Goal: Information Seeking & Learning: Learn about a topic

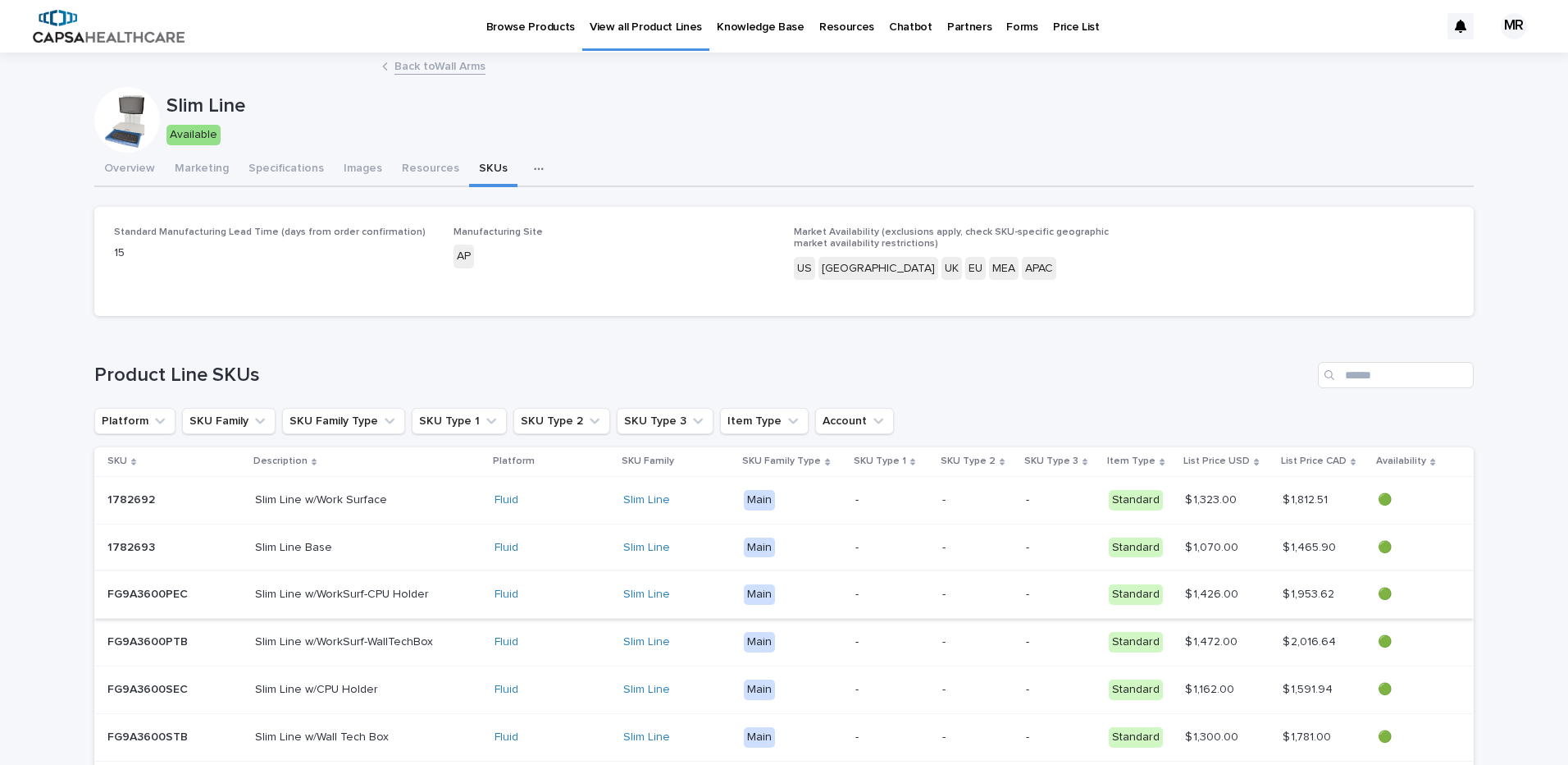
click at [502, 35] on link "Browse Products" at bounding box center [530, 25] width 103 height 50
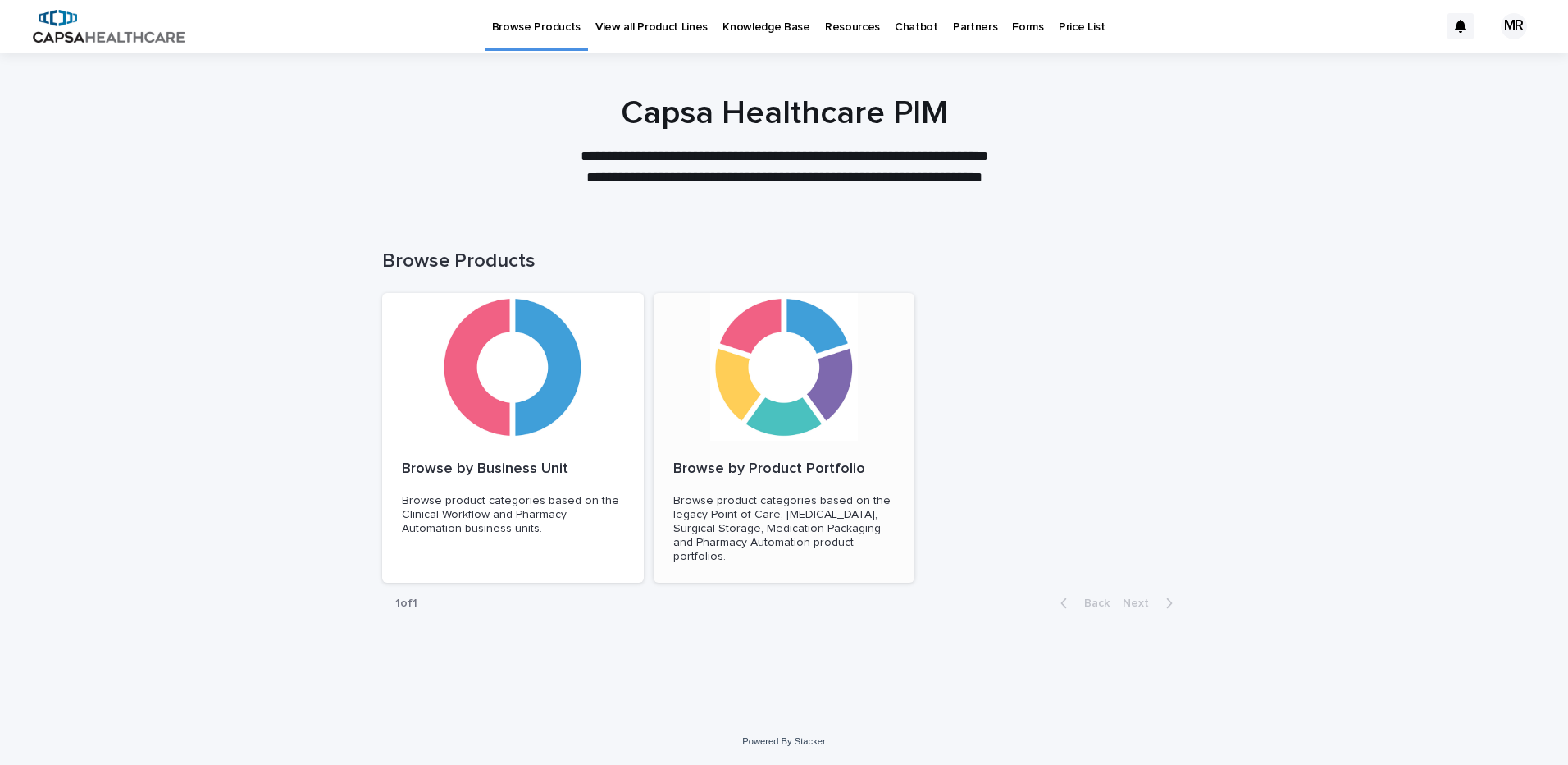
click at [744, 440] on div "Browse by Product Portfolio Browse product categories based on the legacy Point…" at bounding box center [784, 512] width 262 height 143
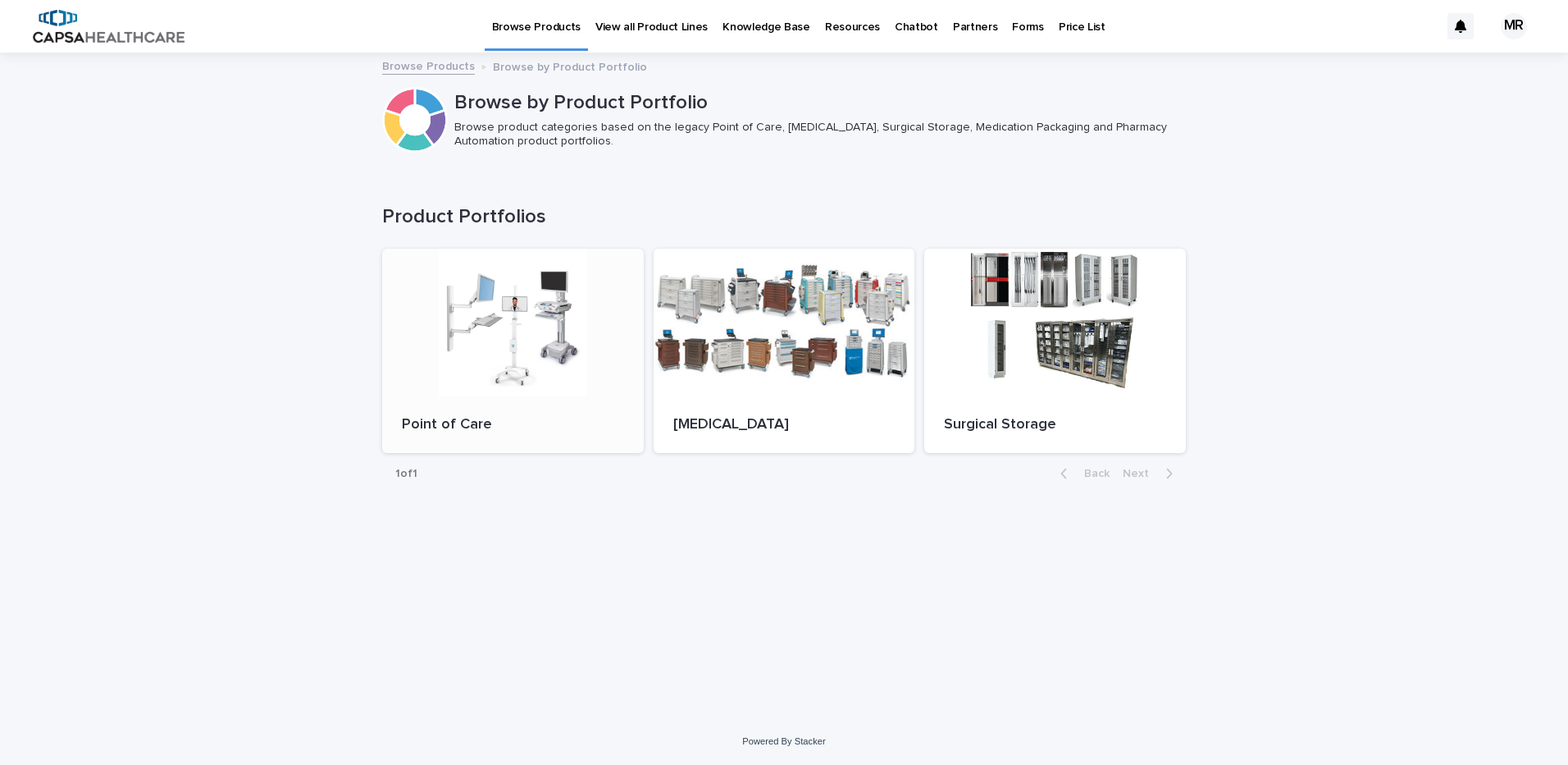
click at [522, 362] on div at bounding box center [512, 321] width 262 height 147
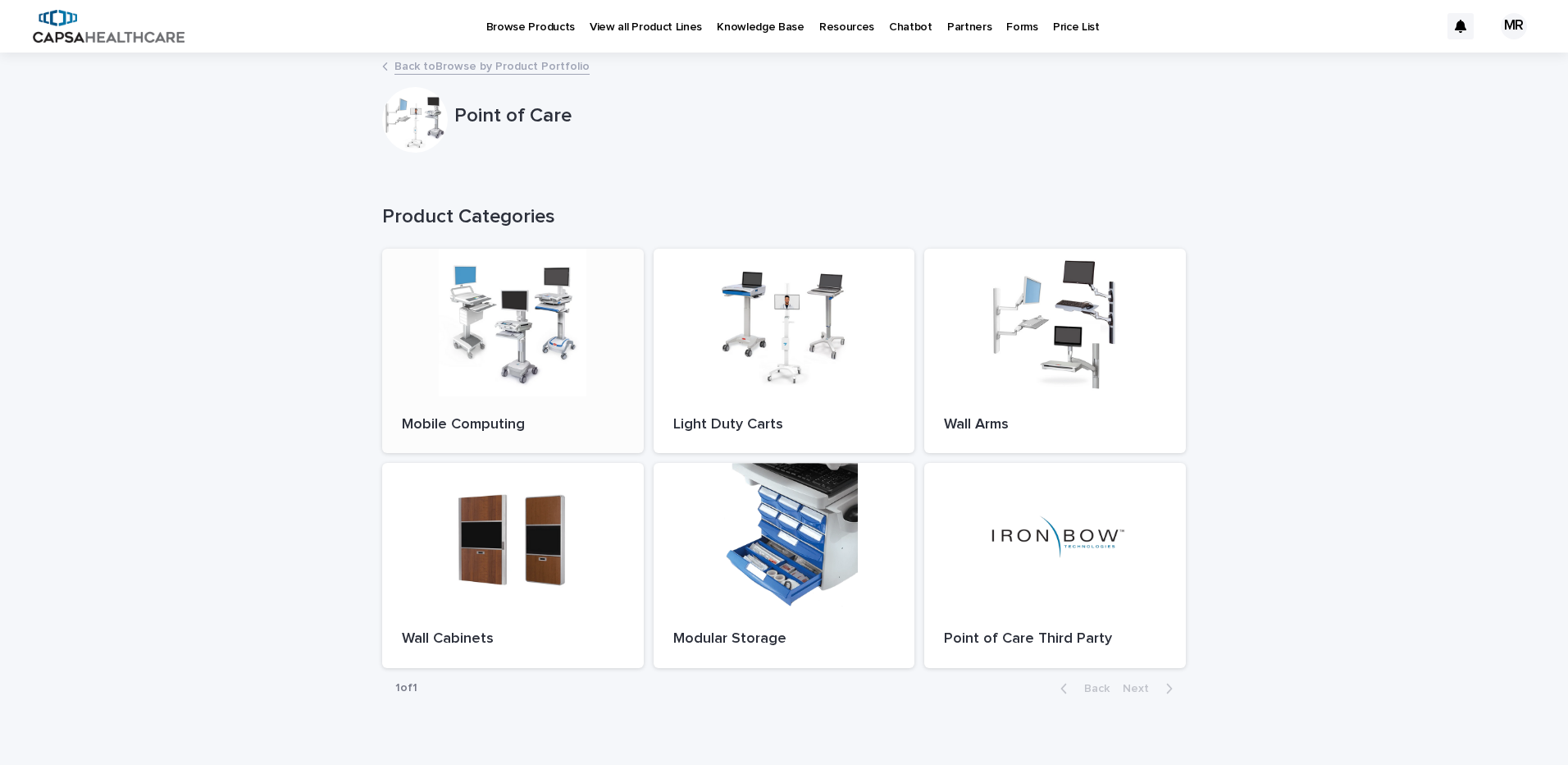
click at [521, 332] on div at bounding box center [512, 321] width 262 height 147
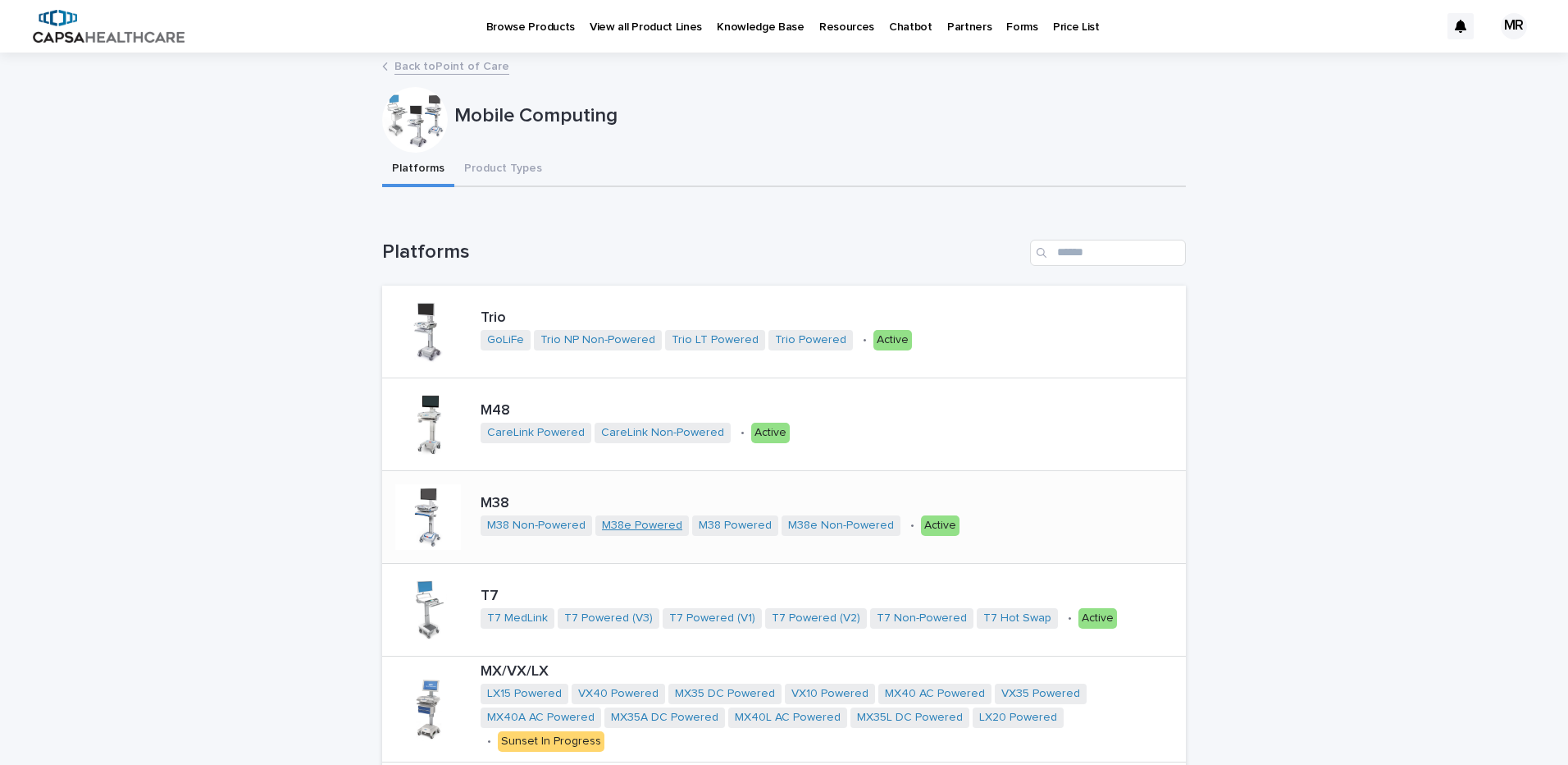
click at [637, 523] on link "M38e Powered" at bounding box center [643, 525] width 81 height 14
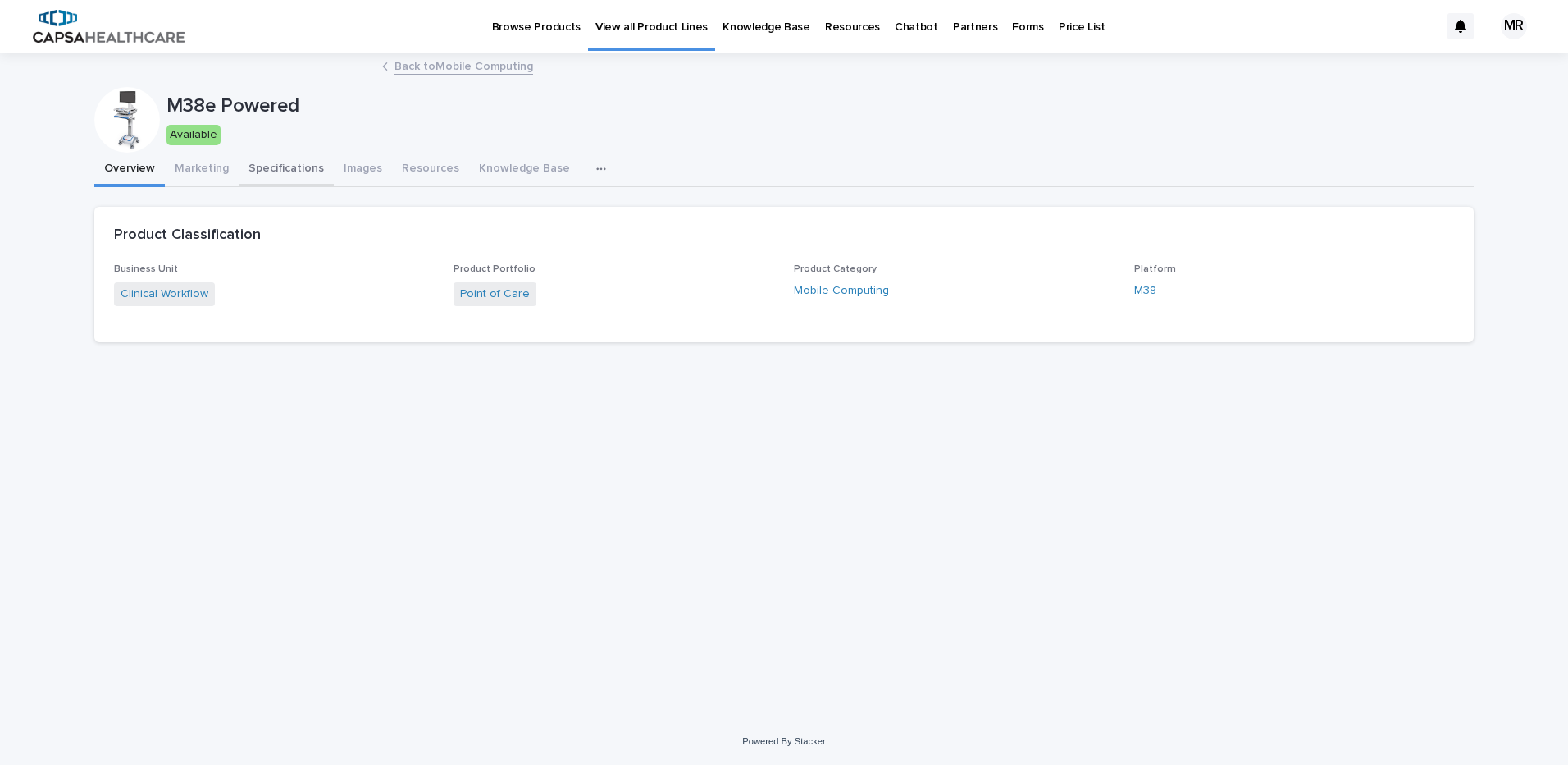
click at [289, 165] on button "Specifications" at bounding box center [286, 169] width 95 height 35
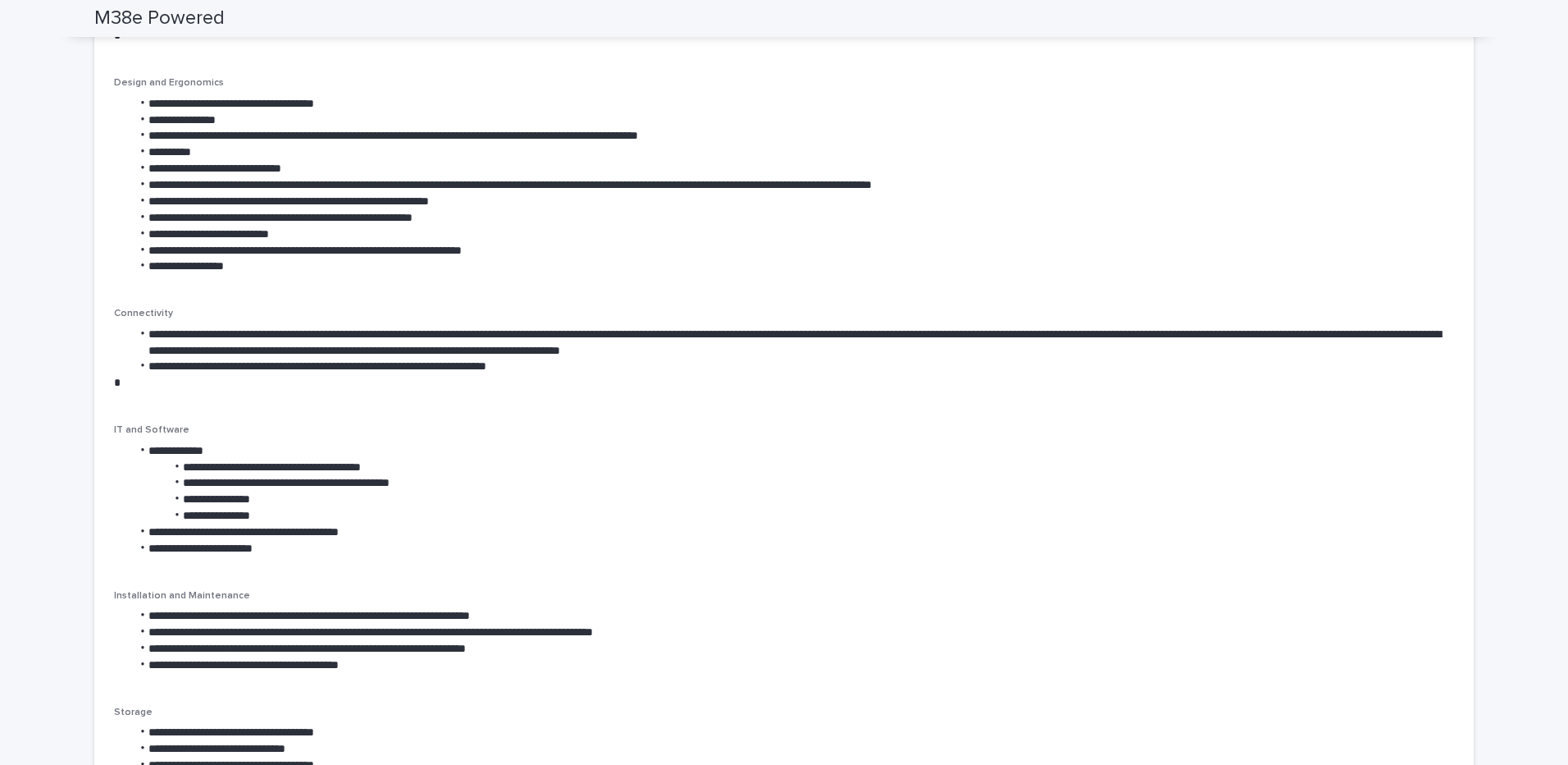
scroll to position [492, 0]
